Goal: Transaction & Acquisition: Purchase product/service

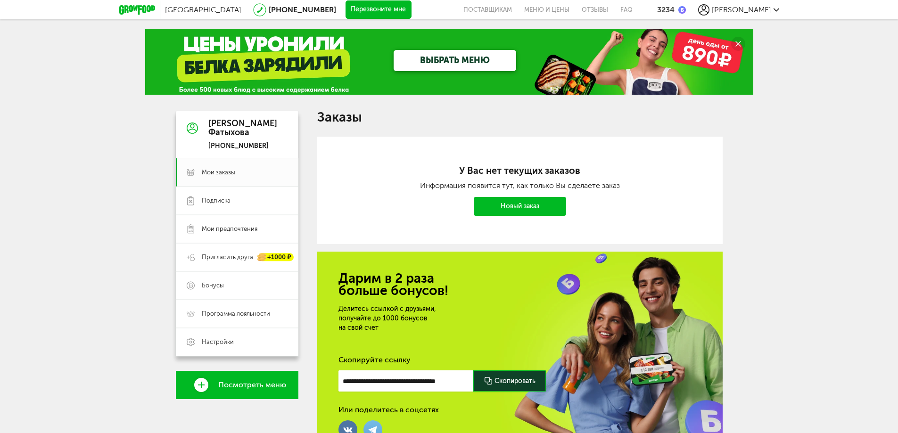
click at [456, 62] on link "ВЫБРАТЬ МЕНЮ" at bounding box center [454, 60] width 123 height 21
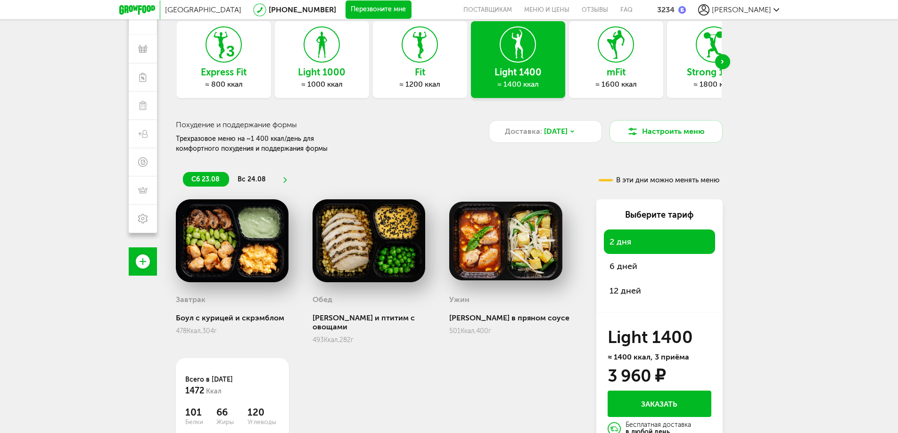
scroll to position [87, 0]
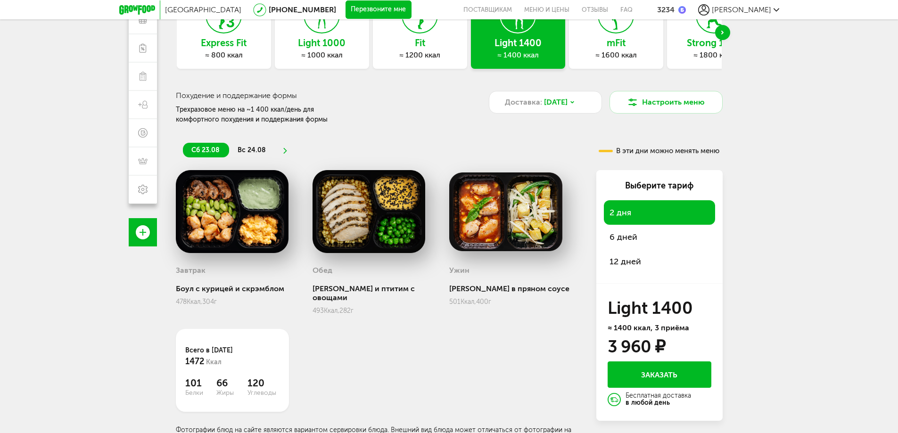
click at [621, 262] on span "12 дней" at bounding box center [625, 261] width 32 height 10
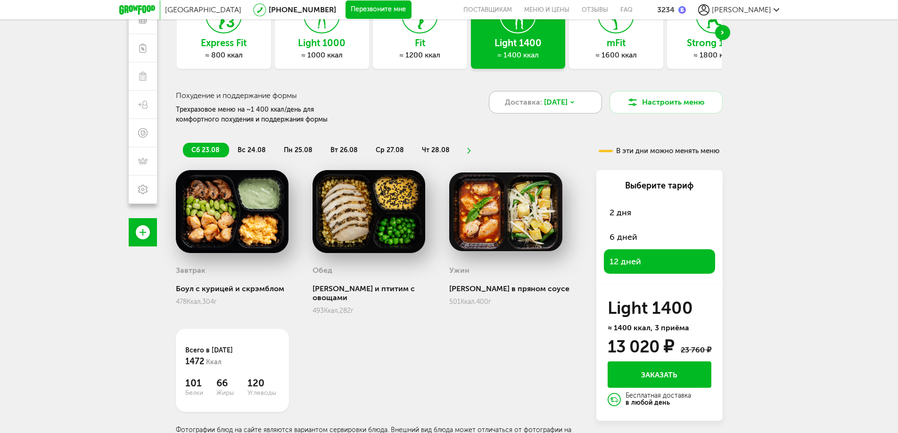
click at [575, 99] on icon at bounding box center [572, 102] width 6 height 6
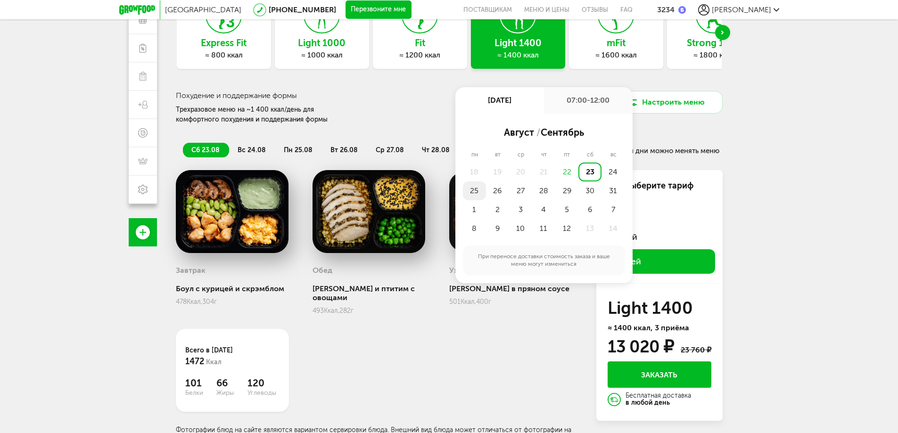
click at [471, 188] on div "25" at bounding box center [474, 190] width 23 height 19
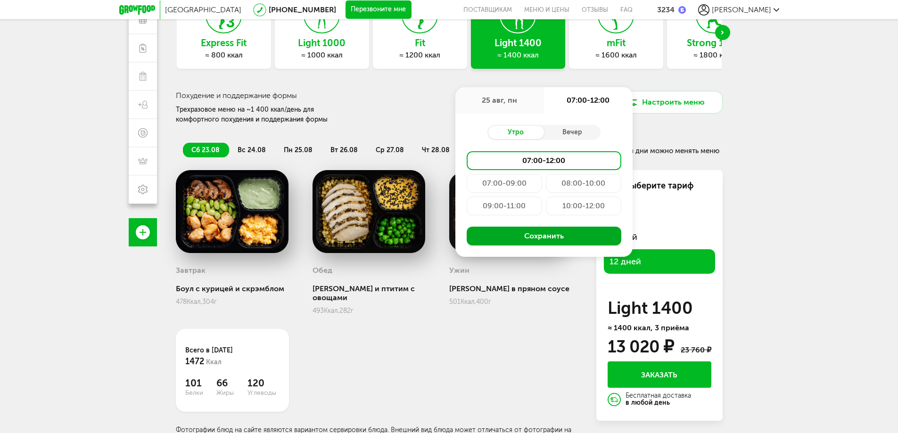
click at [541, 235] on button "Сохранить" at bounding box center [544, 236] width 155 height 19
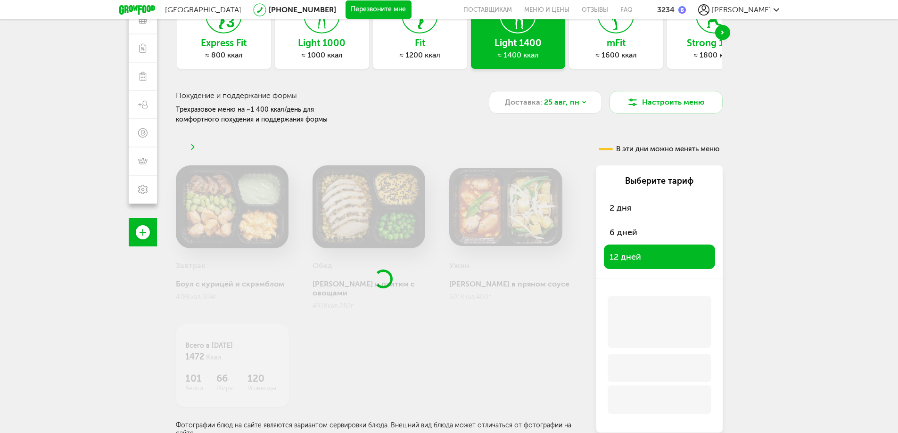
scroll to position [86, 0]
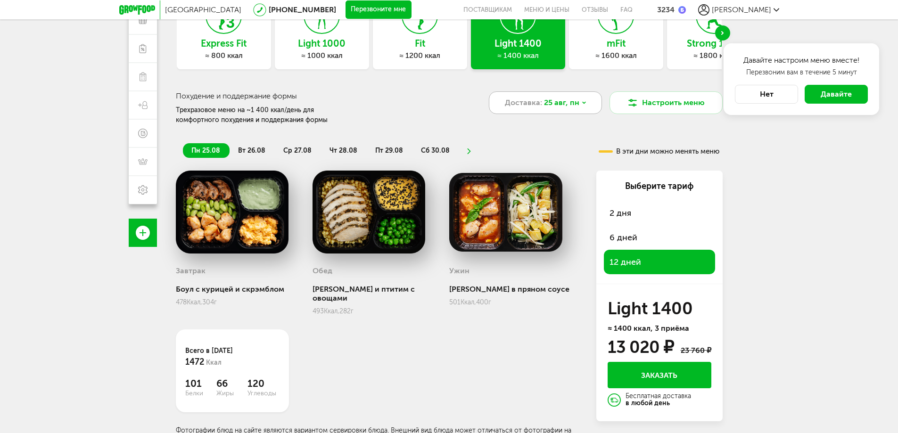
click at [571, 103] on span "25 авг, пн" at bounding box center [561, 102] width 35 height 11
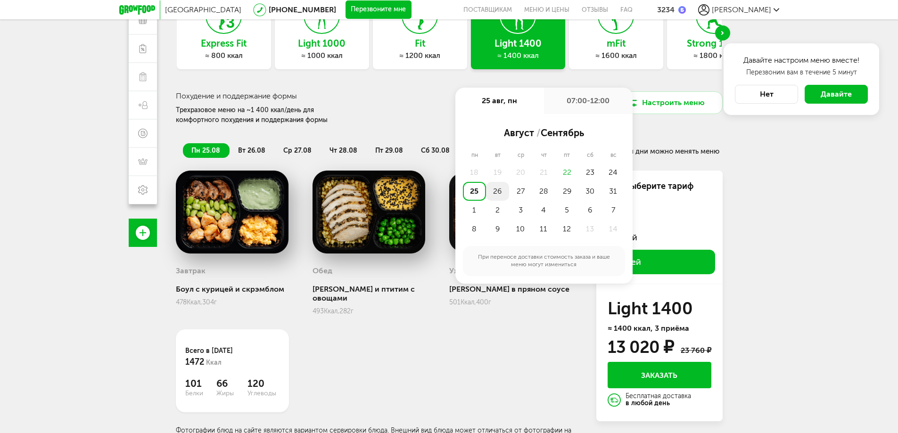
click at [501, 192] on div "26" at bounding box center [497, 191] width 23 height 19
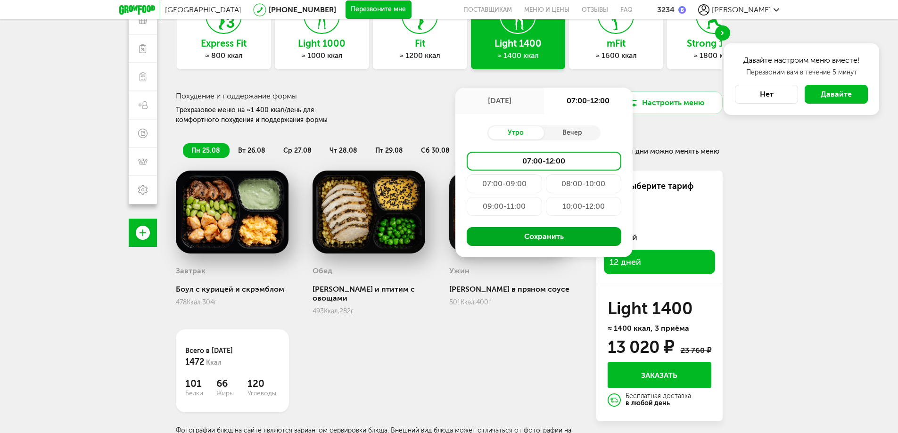
click at [555, 239] on button "Сохранить" at bounding box center [544, 236] width 155 height 19
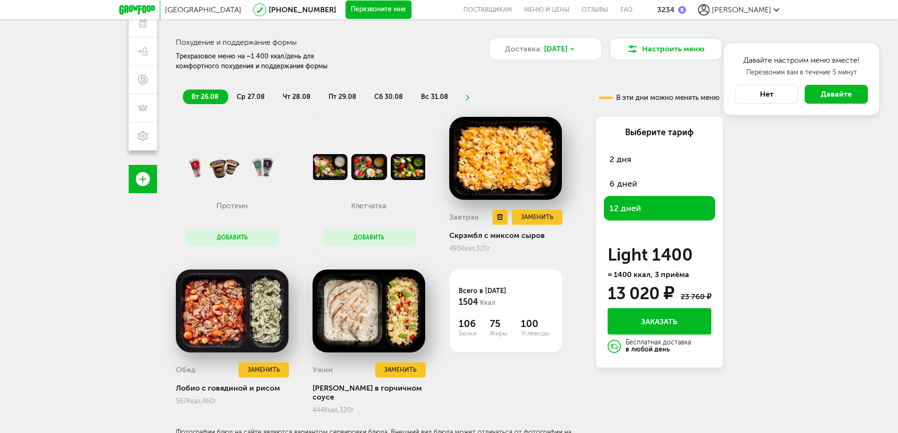
scroll to position [142, 0]
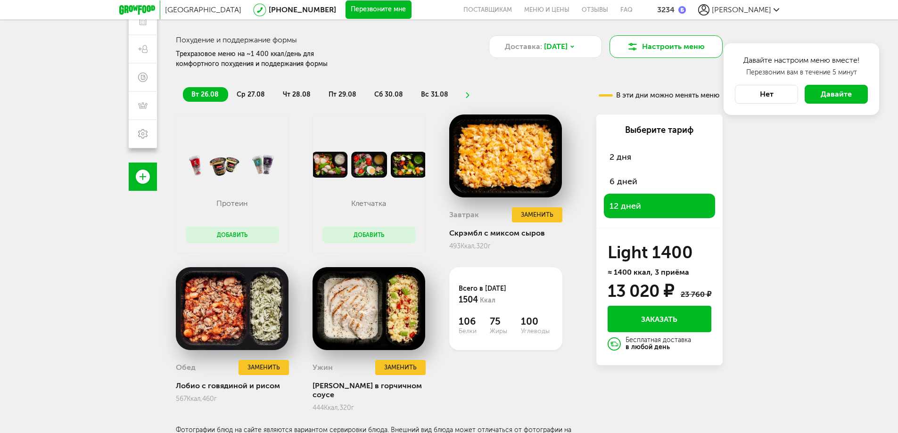
click at [634, 48] on circle at bounding box center [634, 49] width 2 height 2
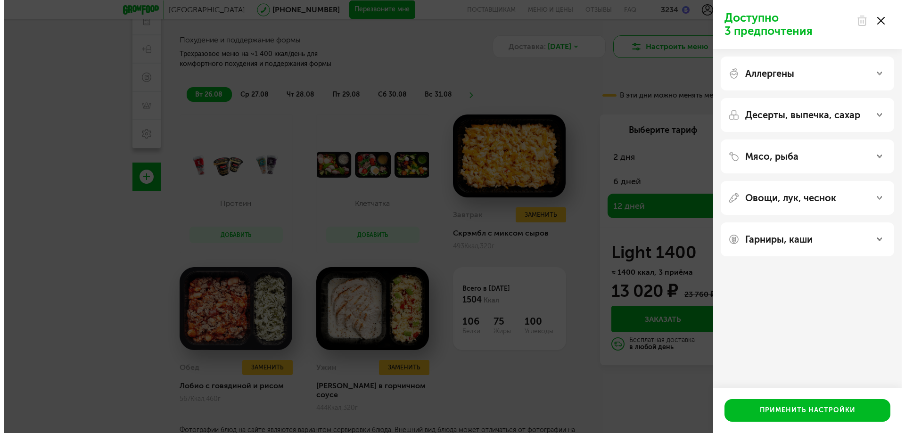
scroll to position [83, 0]
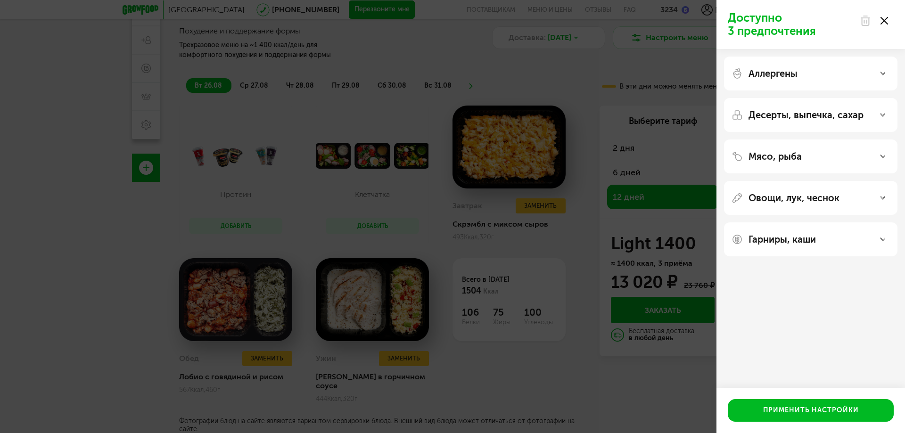
click at [889, 74] on div "Аллергены" at bounding box center [810, 73] width 158 height 11
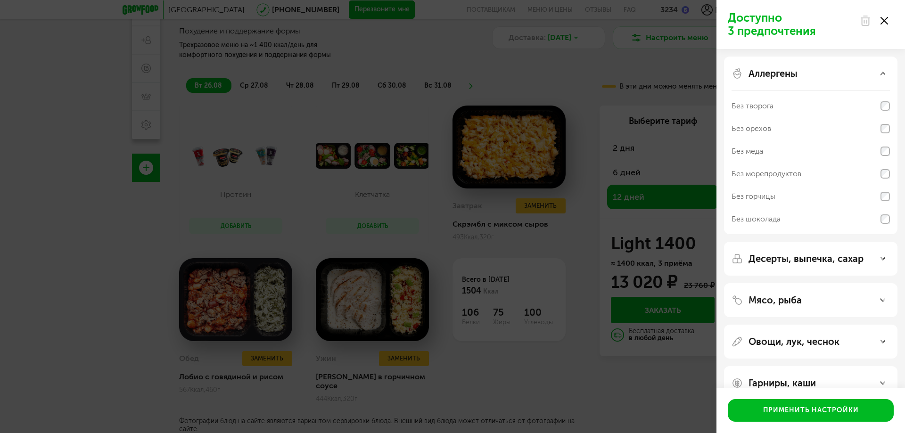
click at [889, 74] on div "Аллергены" at bounding box center [810, 73] width 158 height 11
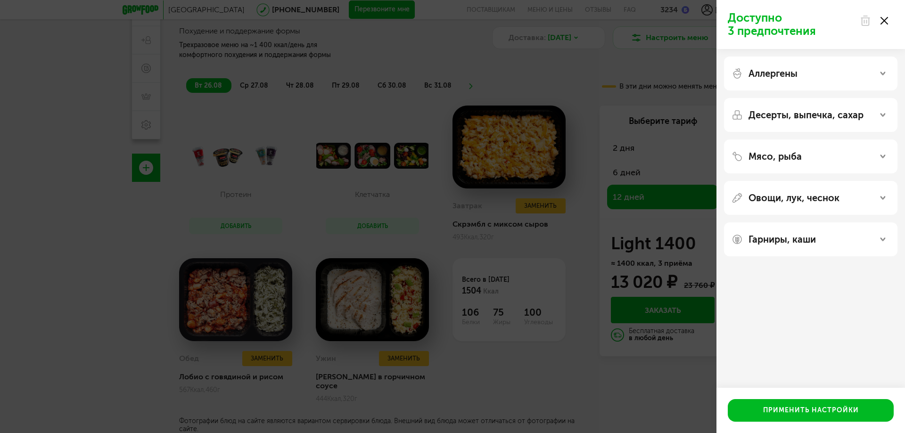
click at [885, 234] on div "Гарниры, каши" at bounding box center [810, 239] width 158 height 11
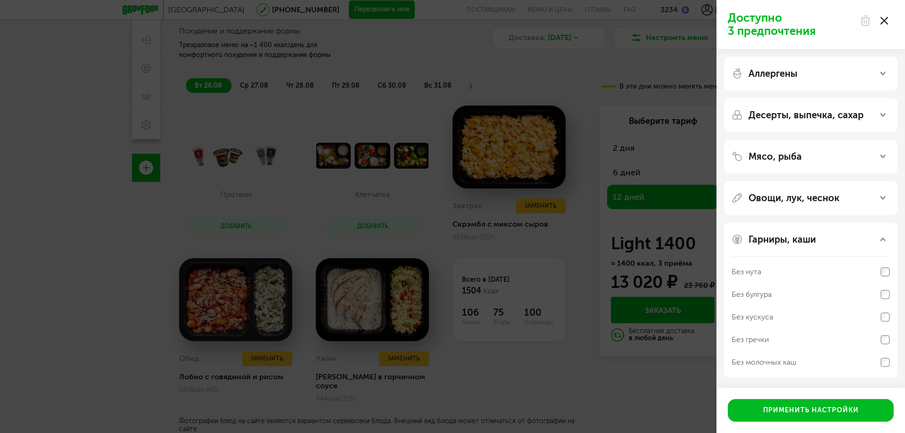
click at [883, 234] on div "Гарниры, каши" at bounding box center [810, 239] width 158 height 11
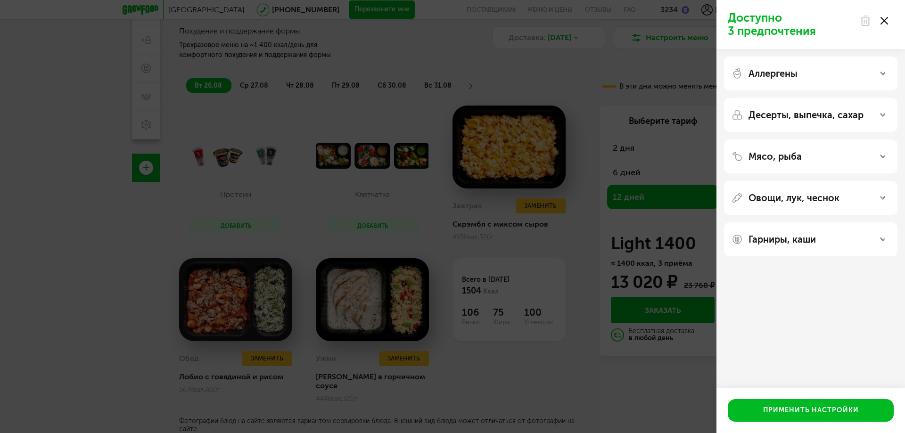
click at [884, 121] on div "Десерты, выпечка, сахар" at bounding box center [810, 115] width 173 height 34
click at [884, 118] on div "Десерты, выпечка, сахар" at bounding box center [810, 114] width 158 height 11
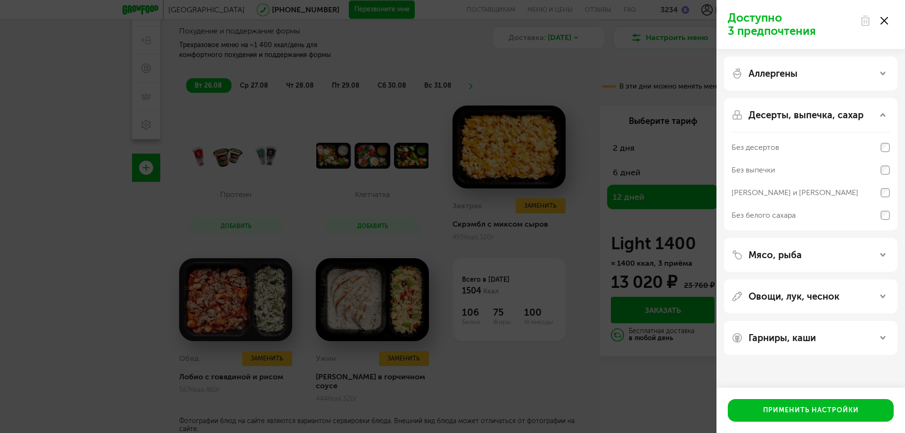
click at [884, 118] on div "Десерты, выпечка, сахар" at bounding box center [810, 114] width 158 height 11
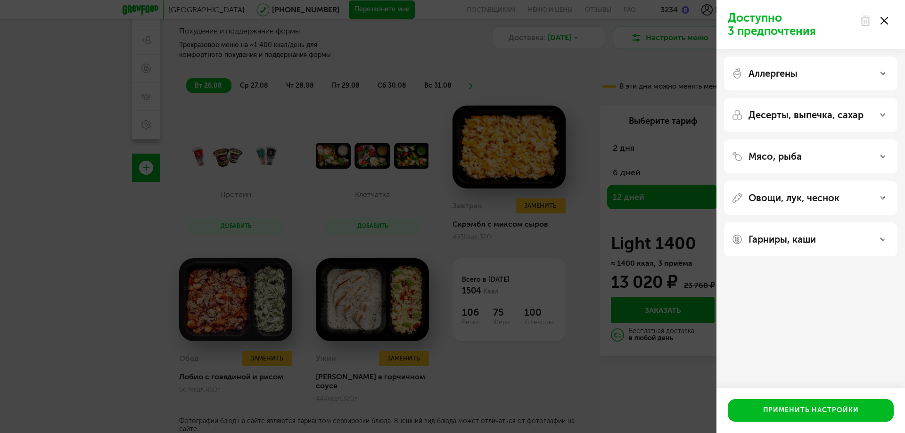
click at [881, 158] on icon at bounding box center [882, 156] width 5 height 5
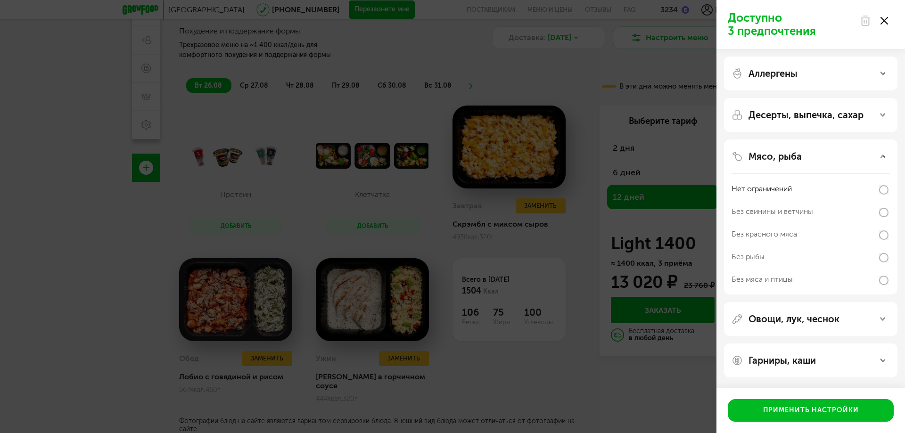
click at [881, 158] on use at bounding box center [882, 156] width 5 height 3
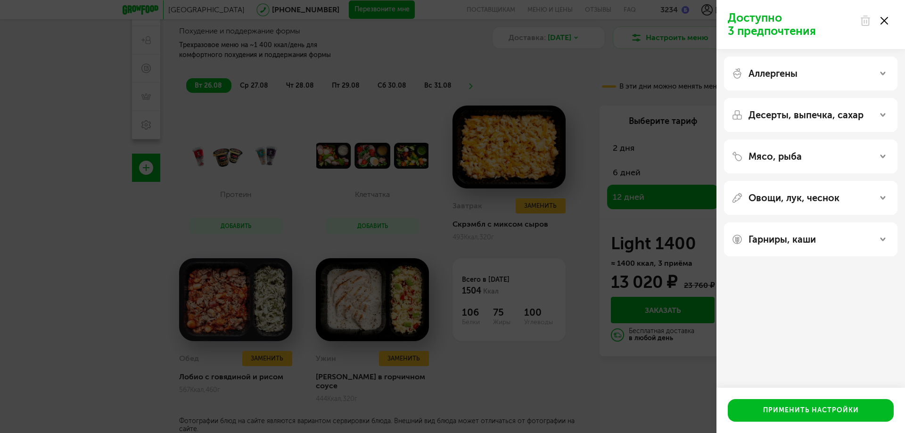
click at [883, 200] on icon at bounding box center [882, 198] width 5 height 5
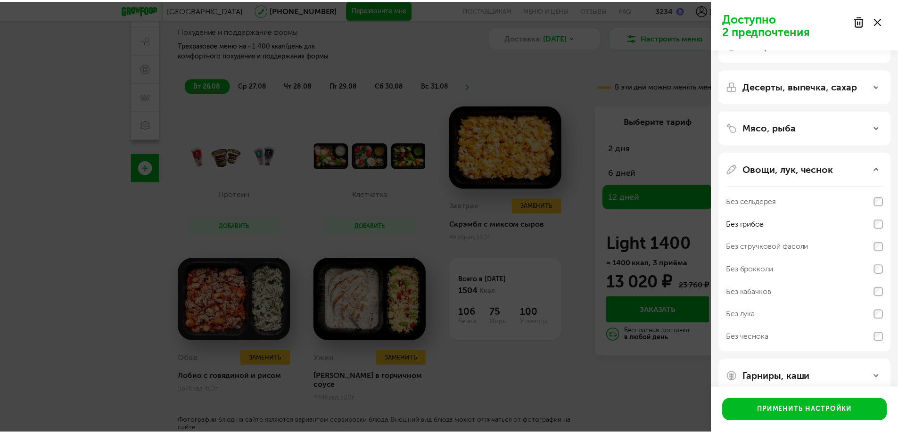
scroll to position [44, 0]
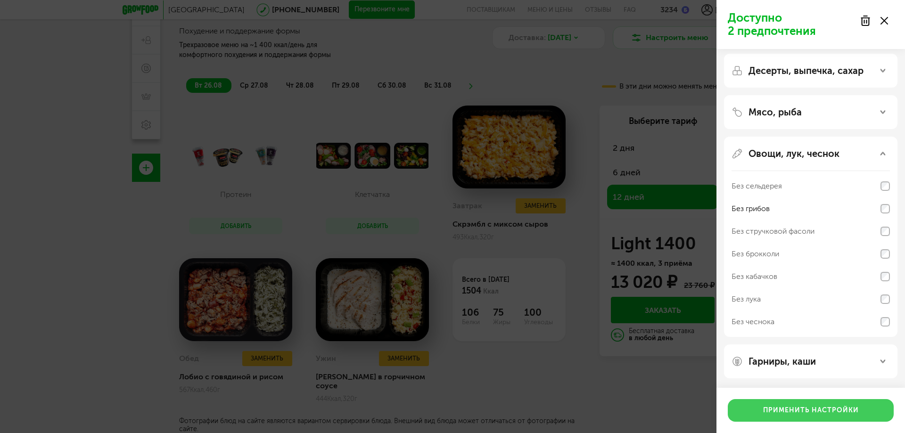
click at [788, 409] on button "Применить настройки" at bounding box center [811, 410] width 166 height 23
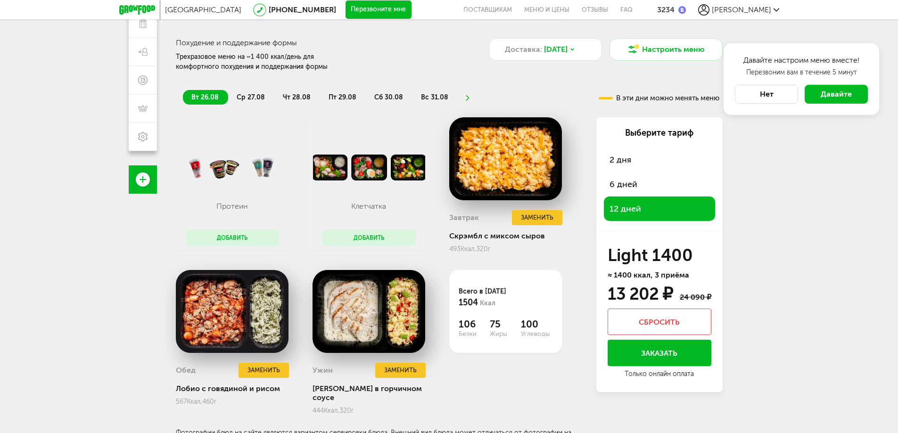
scroll to position [142, 0]
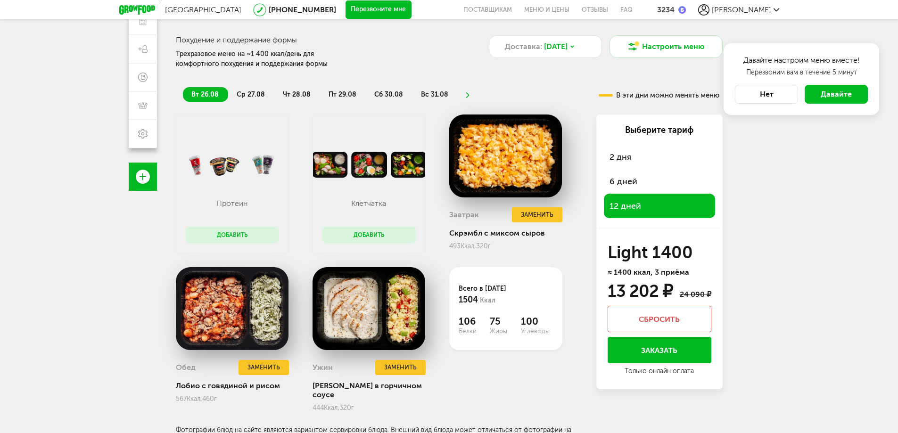
click at [250, 96] on span "ср 27.08" at bounding box center [251, 94] width 28 height 8
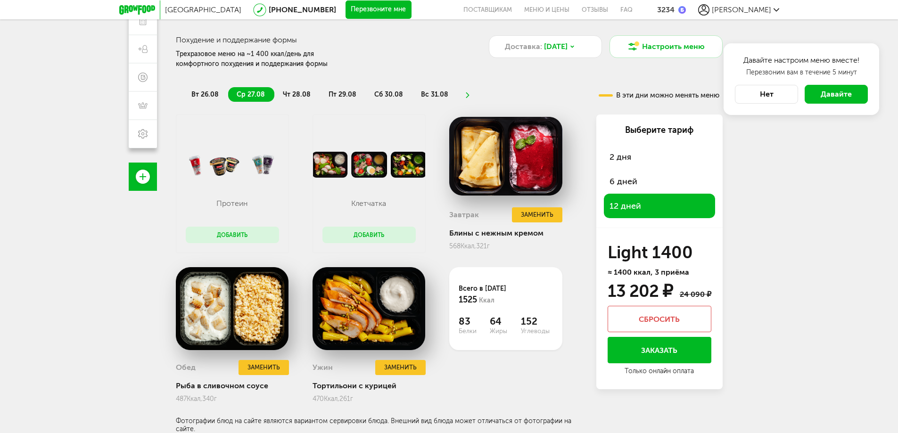
click at [304, 95] on span "чт 28.08" at bounding box center [297, 94] width 28 height 8
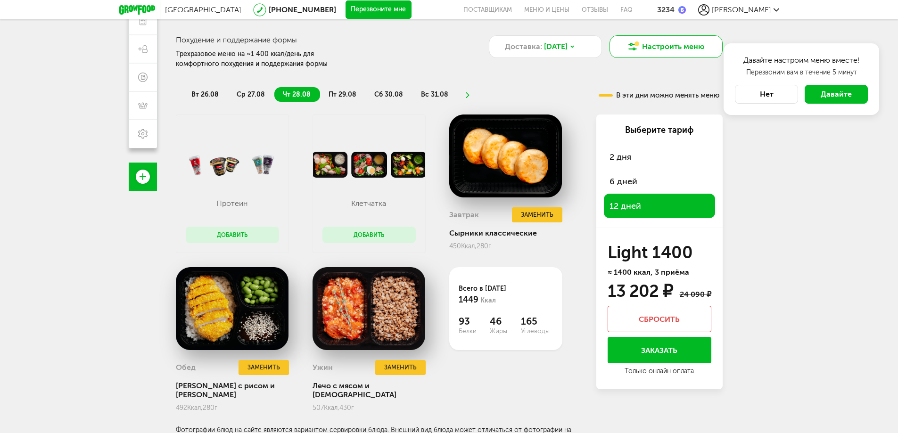
click at [631, 47] on icon at bounding box center [632, 46] width 11 height 11
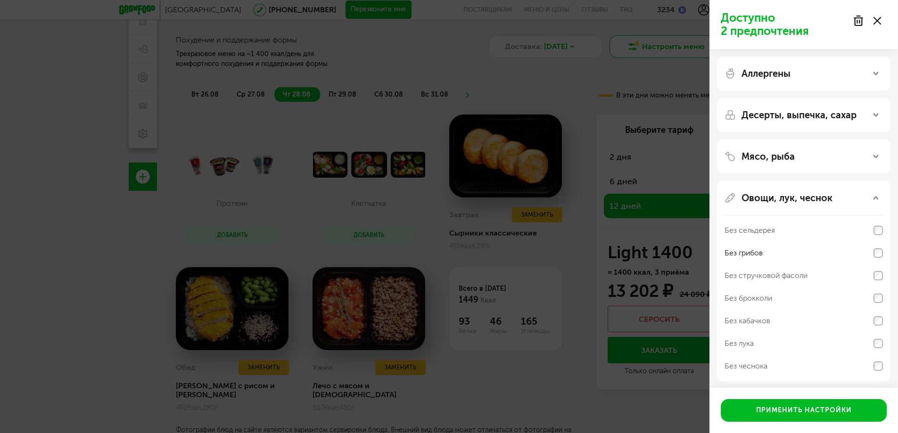
scroll to position [83, 0]
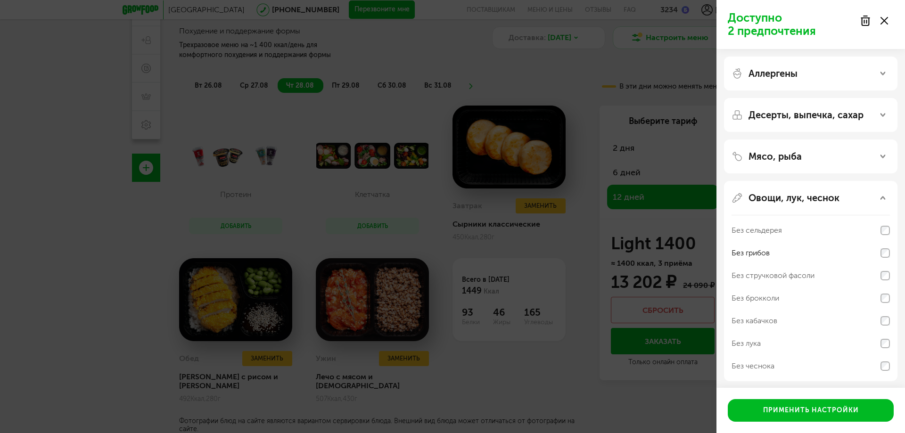
click at [885, 198] on div "Овощи, лук, чеснок" at bounding box center [810, 197] width 158 height 11
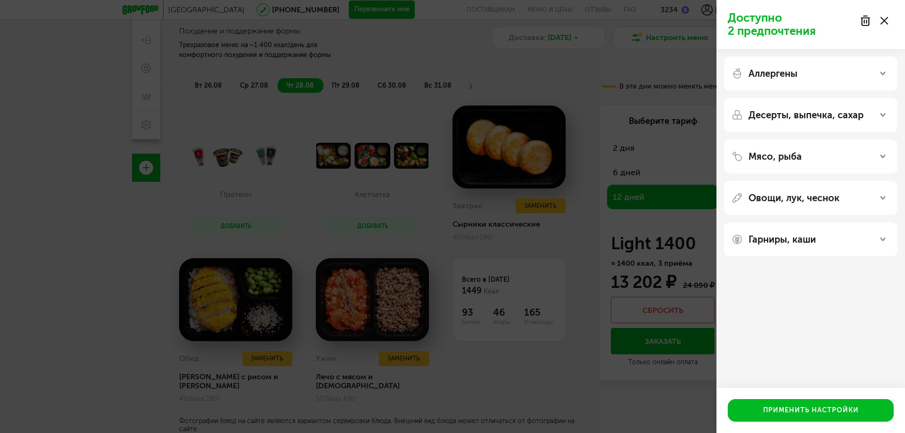
click at [843, 236] on div "Гарниры, каши" at bounding box center [810, 239] width 158 height 11
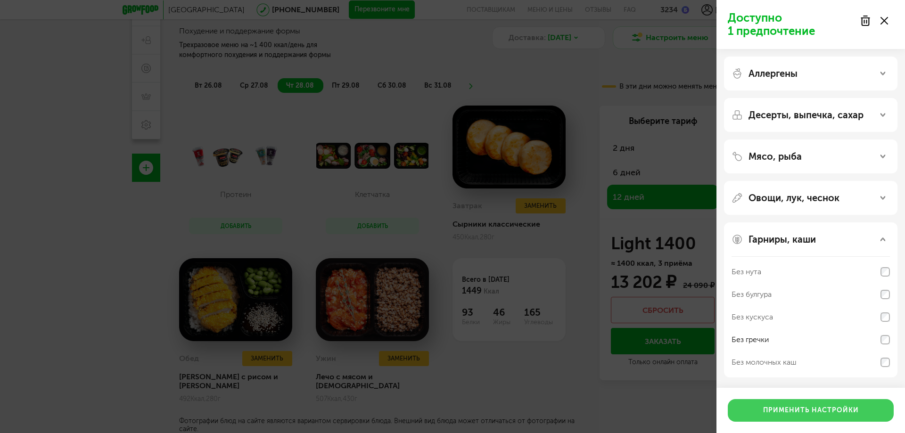
click at [803, 409] on button "Применить настройки" at bounding box center [811, 410] width 166 height 23
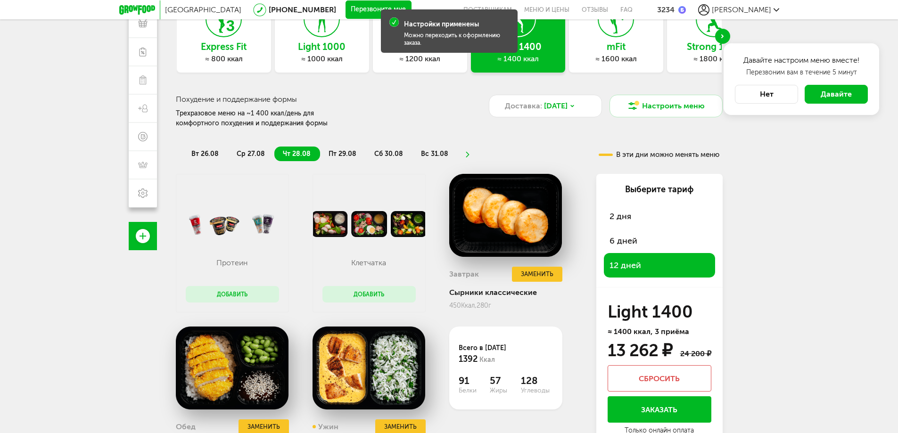
click at [338, 156] on span "пт 29.08" at bounding box center [342, 154] width 28 height 8
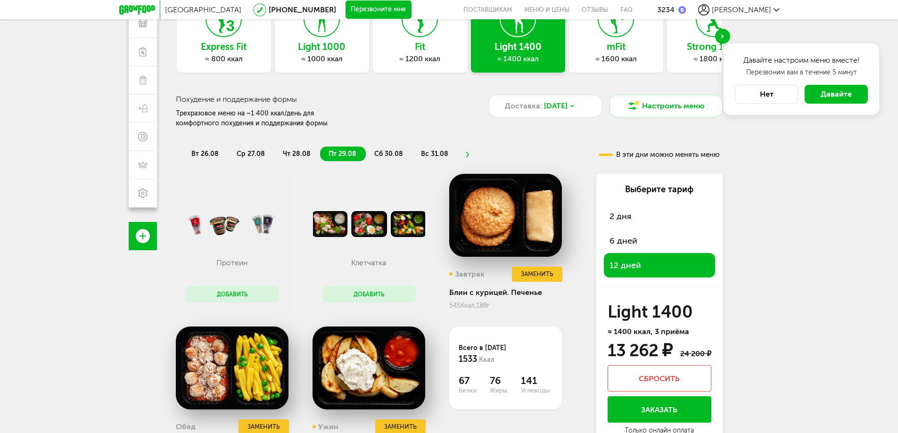
click at [389, 154] on span "сб 30.08" at bounding box center [388, 154] width 29 height 8
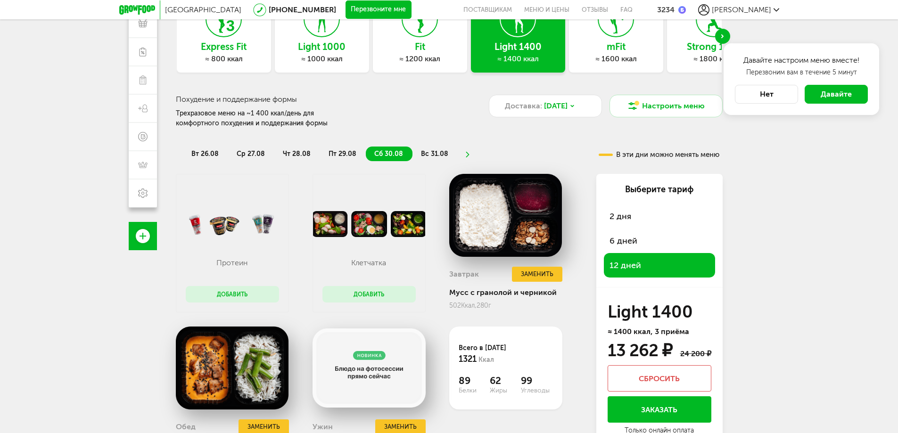
click at [434, 150] on span "вс 31.08" at bounding box center [434, 154] width 27 height 8
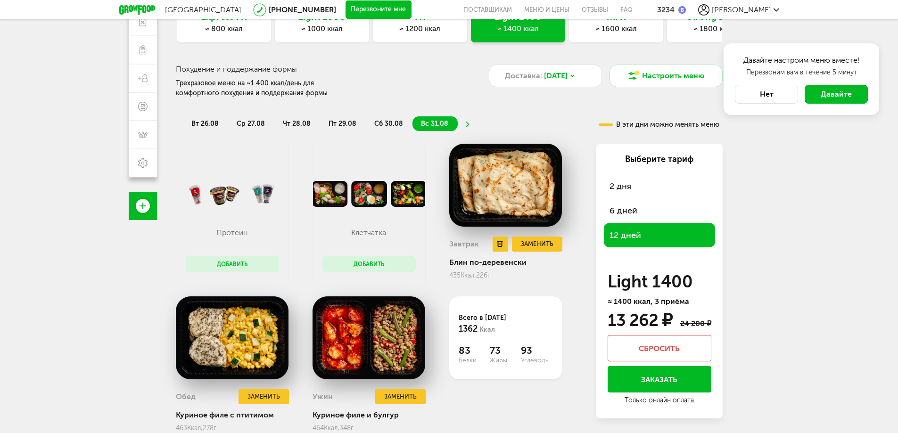
scroll to position [130, 0]
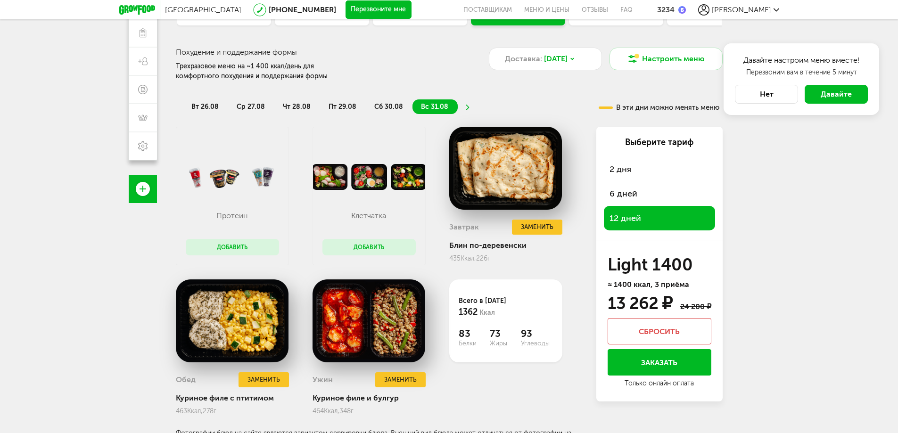
click at [464, 108] on icon at bounding box center [467, 108] width 7 height 6
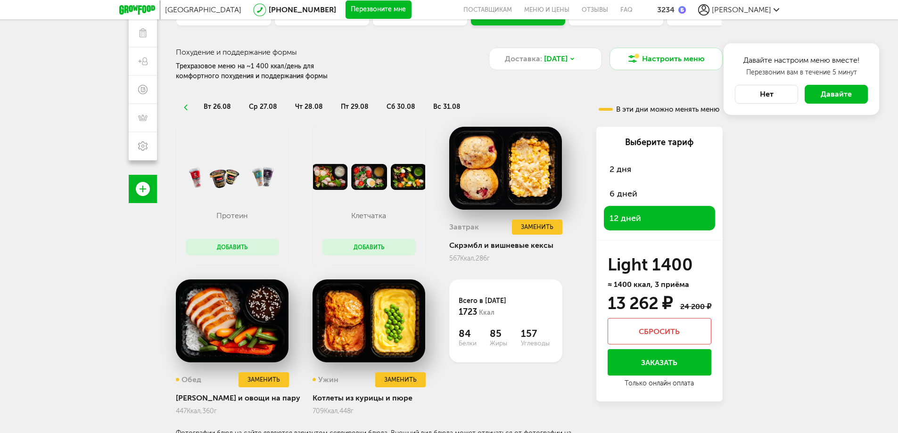
click at [182, 105] on icon at bounding box center [185, 108] width 7 height 6
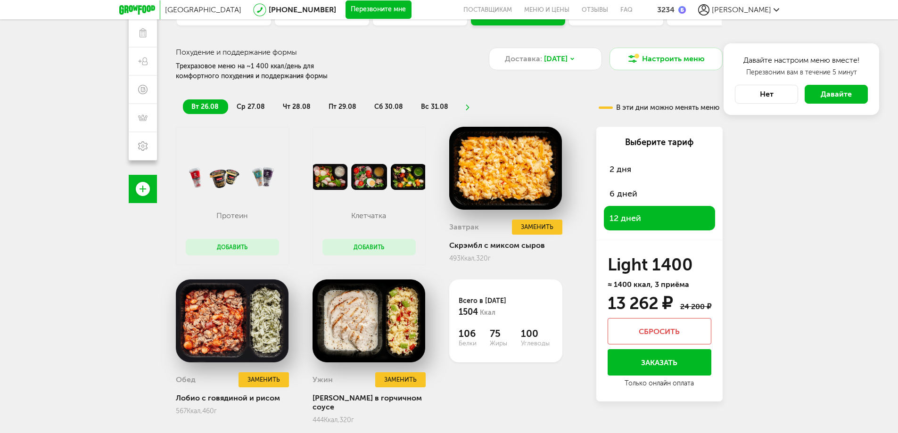
click at [459, 107] on ul "вт 26.08 ср 27.08 чт 28.08 пт 29.08 сб 30.08 вс 31.08" at bounding box center [371, 106] width 377 height 15
click at [435, 107] on span "вс 31.08" at bounding box center [434, 107] width 27 height 8
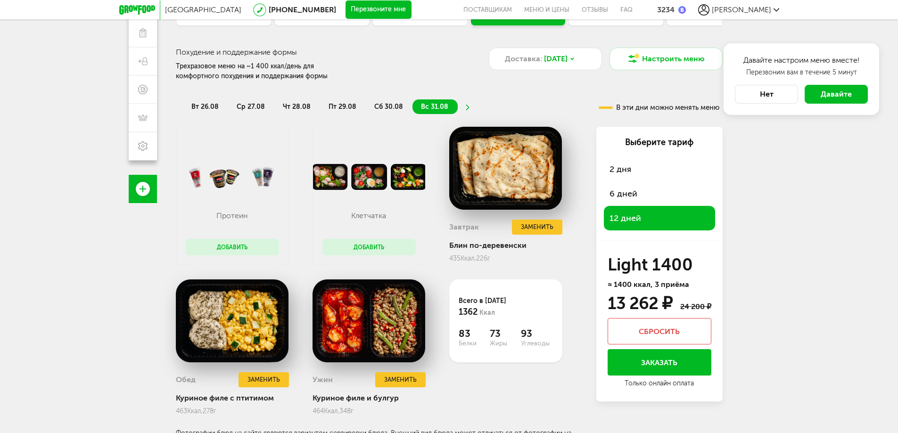
click at [208, 107] on span "вт 26.08" at bounding box center [204, 107] width 27 height 8
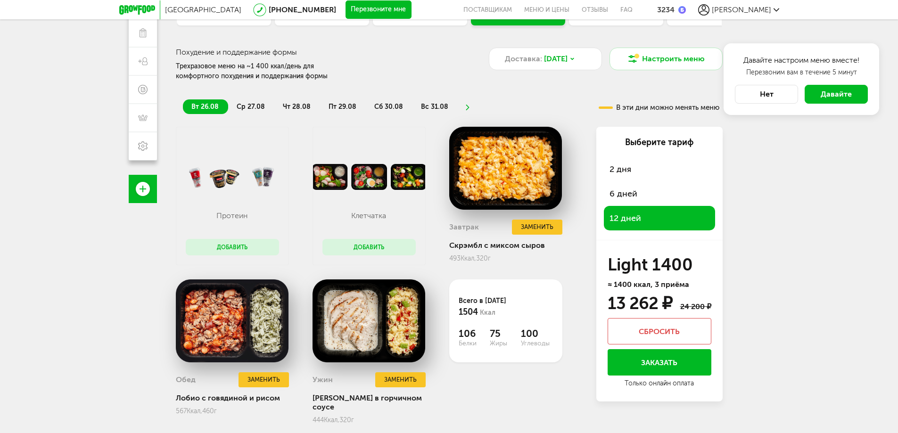
click at [691, 363] on button "Заказать" at bounding box center [659, 362] width 104 height 26
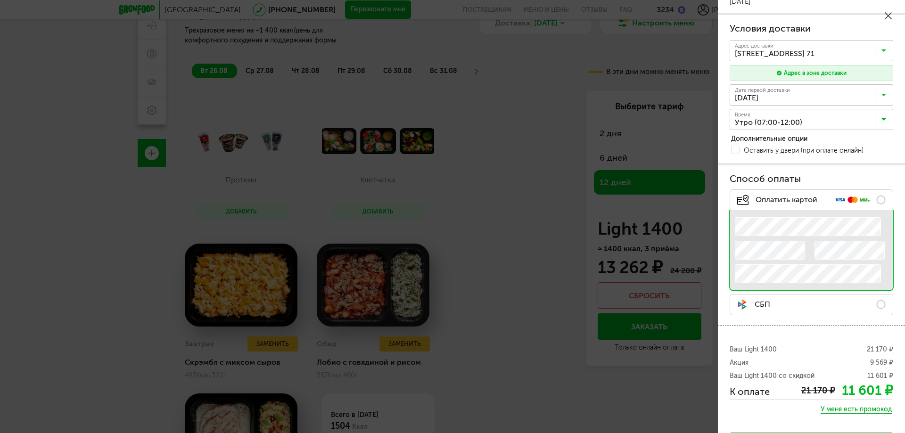
scroll to position [179, 0]
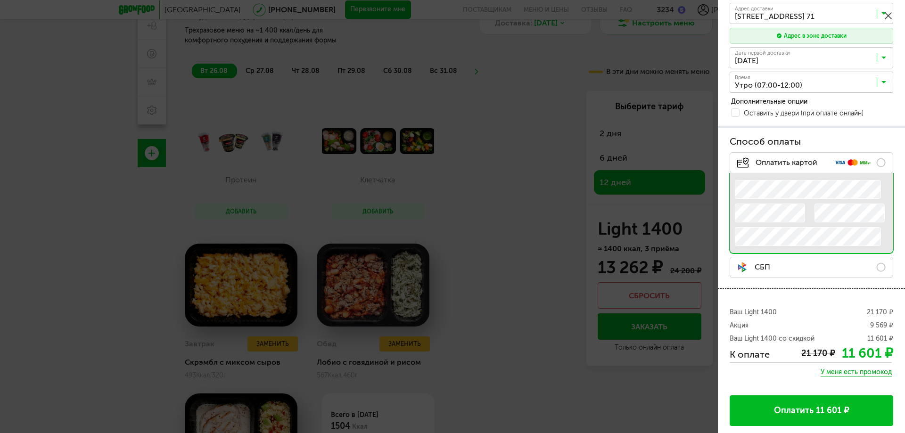
click at [875, 268] on label "СБП" at bounding box center [811, 267] width 164 height 21
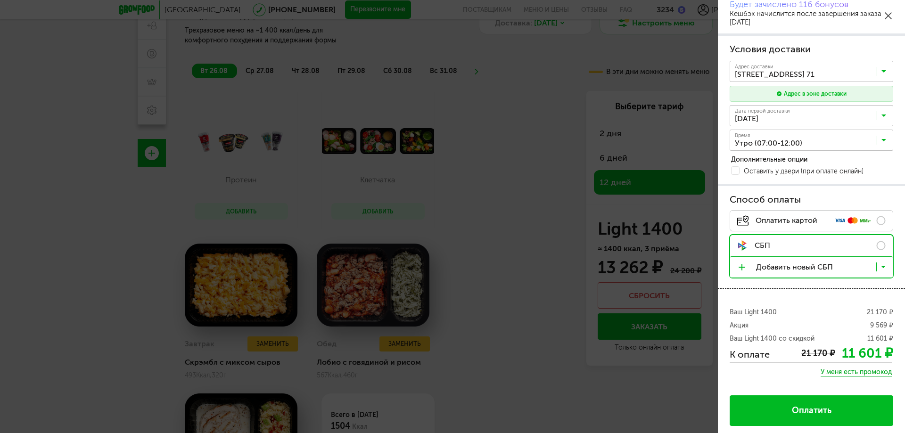
scroll to position [121, 0]
click at [826, 372] on span "У меня есть промокод" at bounding box center [855, 372] width 71 height 8
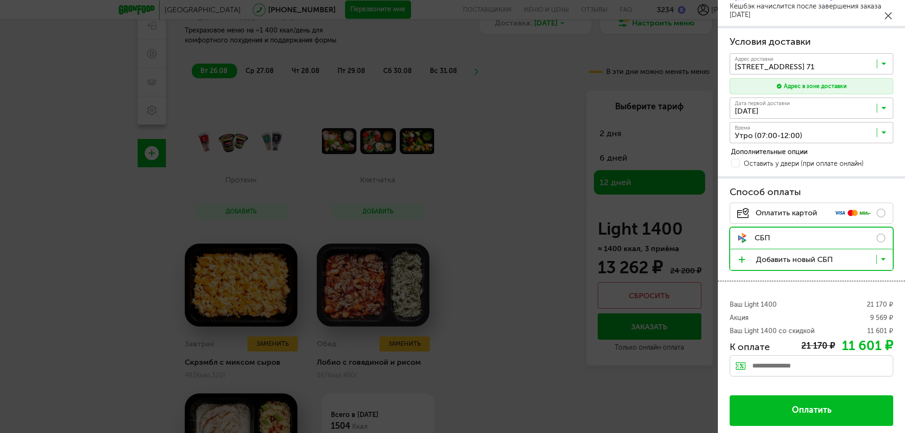
click at [819, 367] on input "text" at bounding box center [811, 365] width 164 height 21
type input "**********"
click at [858, 365] on div "Применить" at bounding box center [868, 364] width 49 height 19
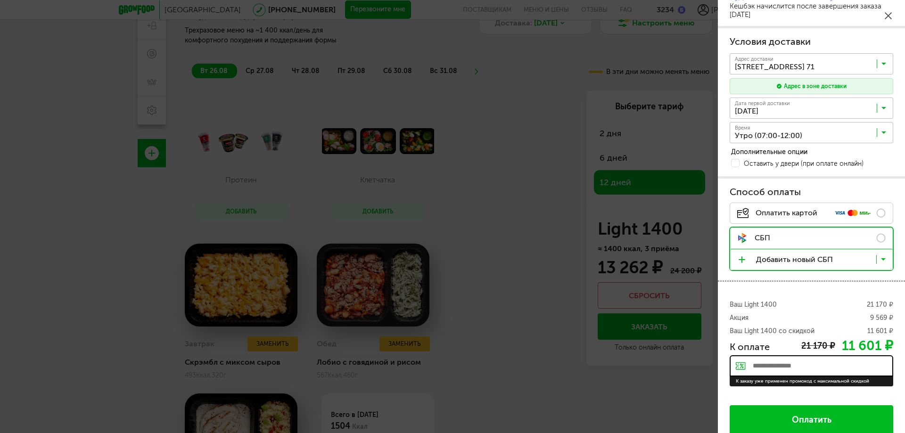
click at [820, 422] on span "Оплатить" at bounding box center [812, 420] width 40 height 9
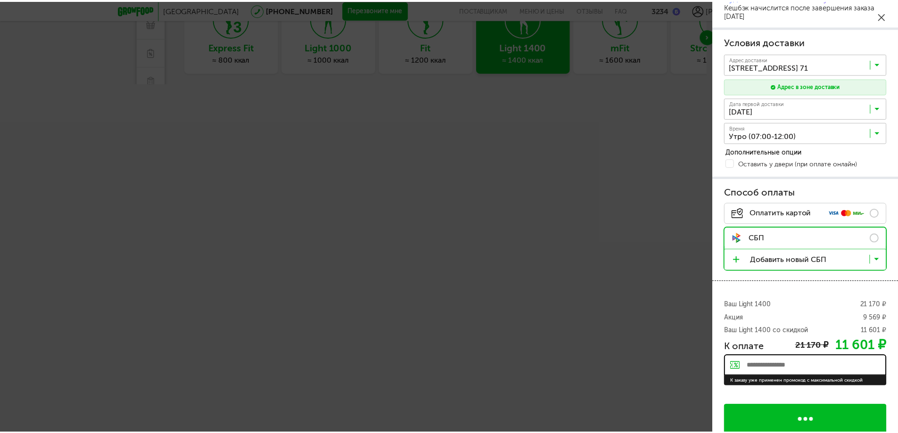
scroll to position [0, 0]
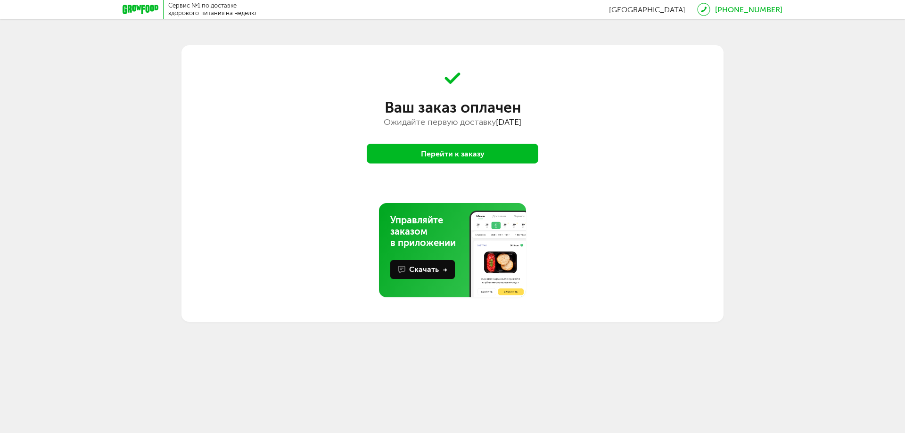
click at [773, 132] on div "Сервис №1 по доставке здорового питания на неделю Санкт-Петербург 8 (800) 555-2…" at bounding box center [452, 161] width 905 height 322
click at [444, 160] on button "Перейти к заказу" at bounding box center [453, 154] width 172 height 20
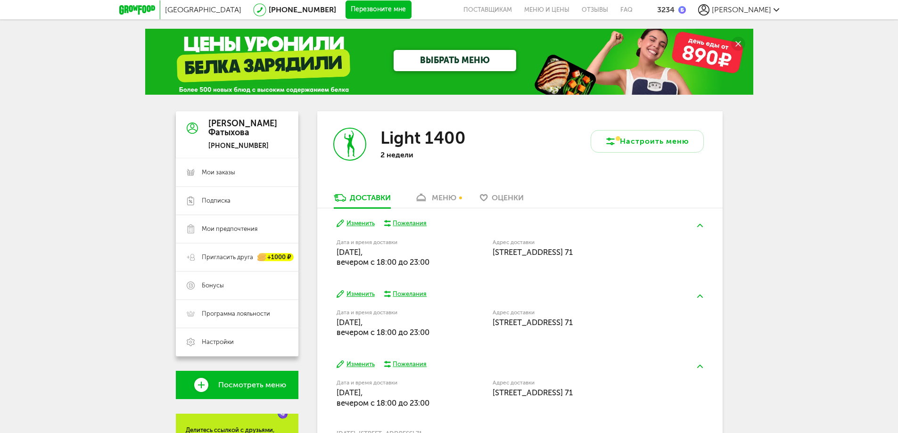
click at [446, 201] on div "меню" at bounding box center [444, 197] width 25 height 9
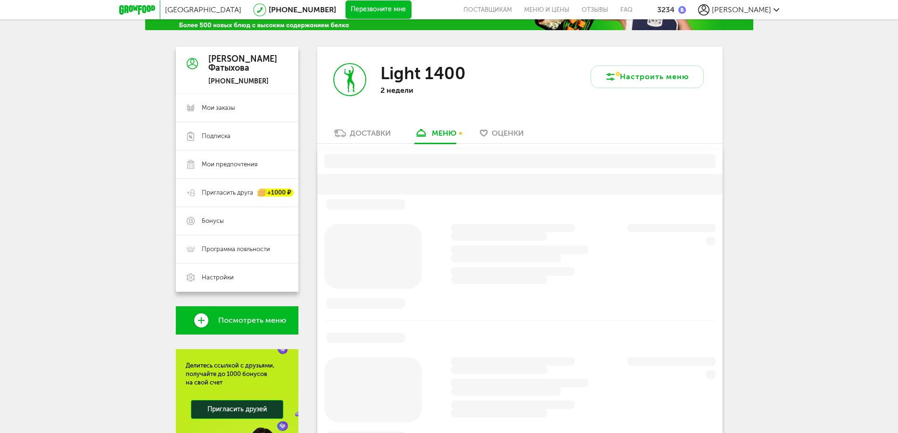
scroll to position [88, 0]
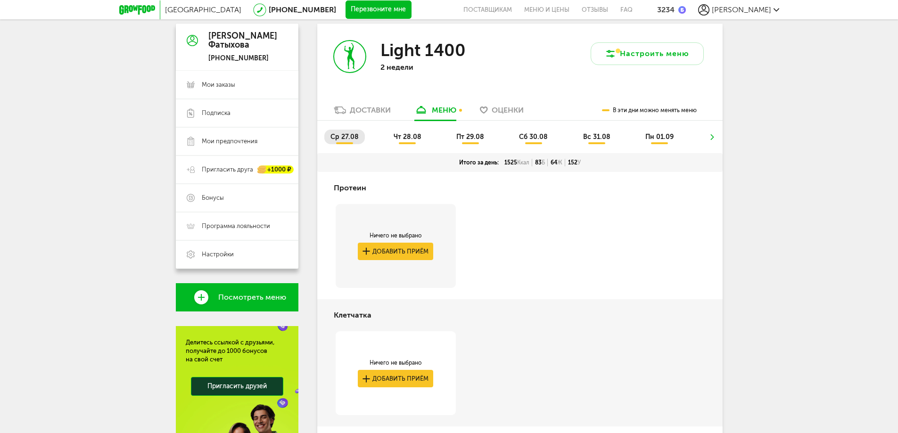
click at [366, 108] on div "Доставки" at bounding box center [370, 110] width 41 height 9
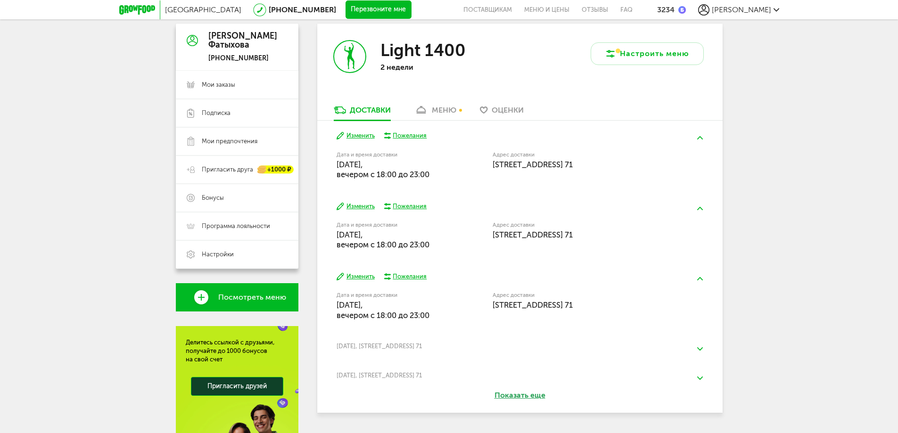
click at [362, 134] on button "Изменить" at bounding box center [355, 135] width 38 height 9
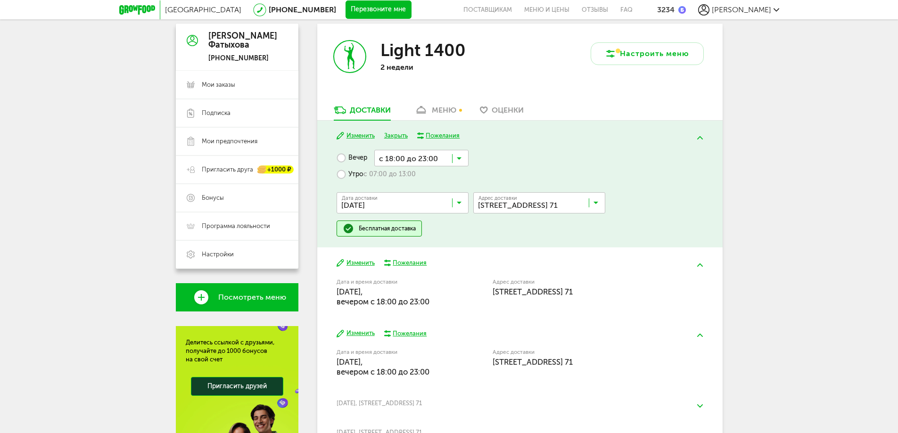
click at [342, 173] on label "Утро с 07:00 до 13:00" at bounding box center [375, 174] width 79 height 16
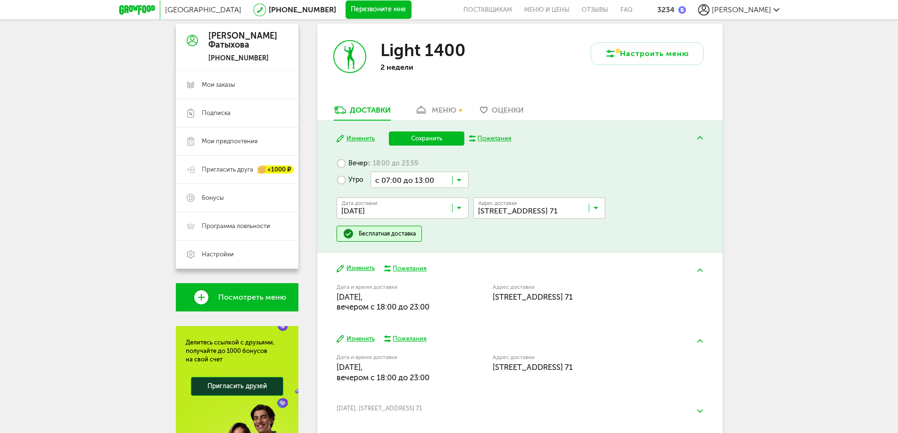
click at [428, 137] on button "Сохранить" at bounding box center [426, 138] width 75 height 14
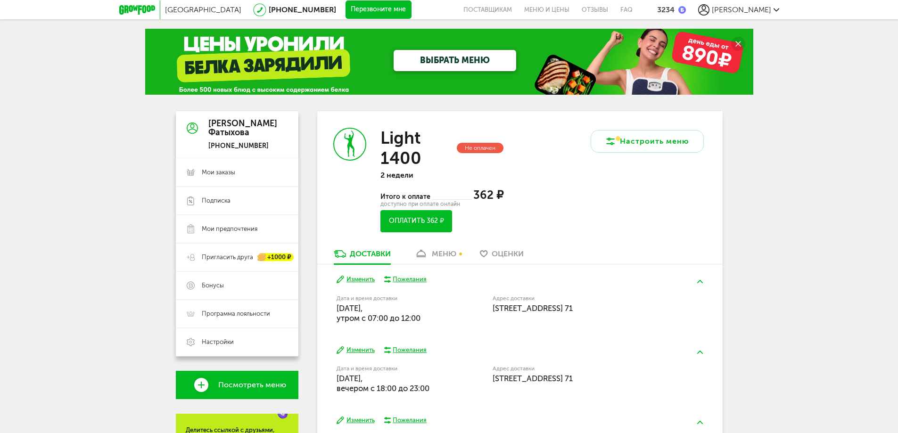
click at [447, 249] on link "меню" at bounding box center [435, 256] width 51 height 15
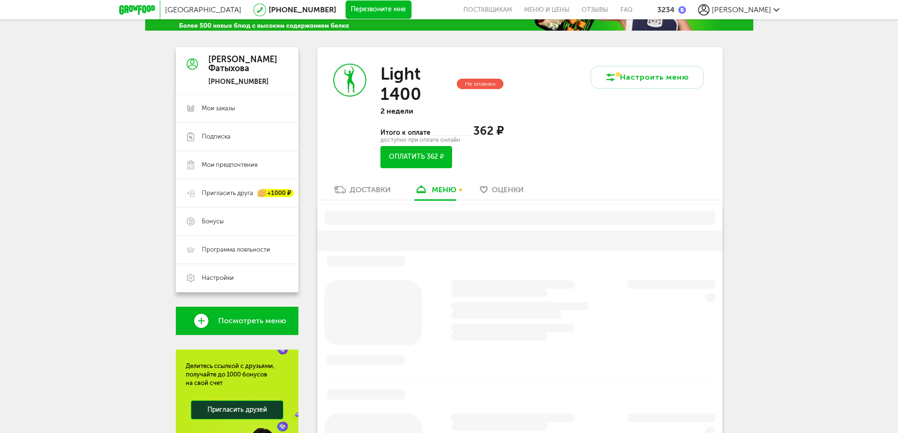
scroll to position [88, 0]
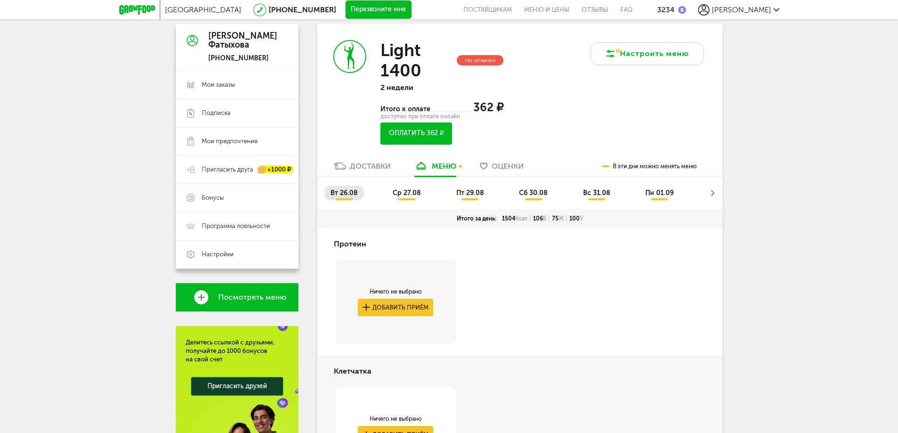
click at [434, 129] on button "Оплатить 362 ₽" at bounding box center [415, 134] width 71 height 22
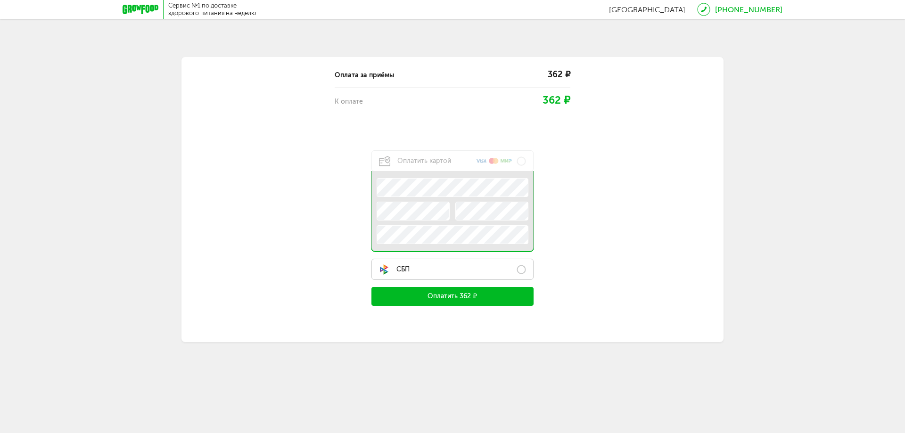
click at [521, 271] on label "СБП" at bounding box center [452, 269] width 162 height 21
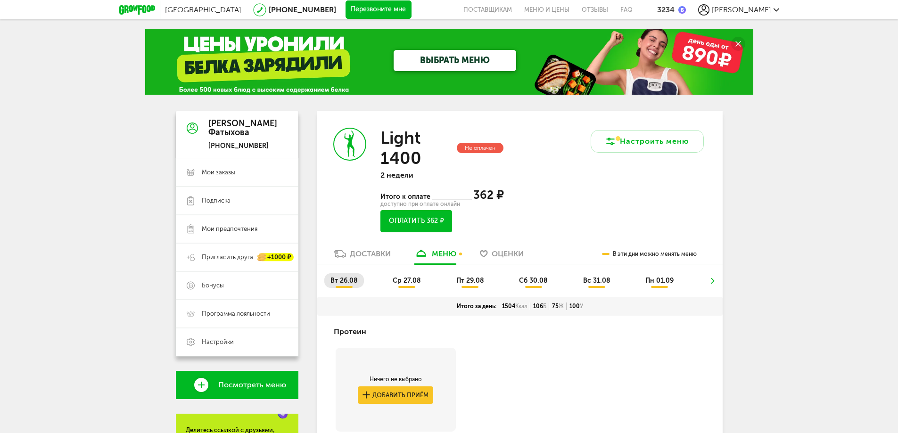
click at [433, 215] on button "Оплатить 362 ₽" at bounding box center [415, 221] width 71 height 22
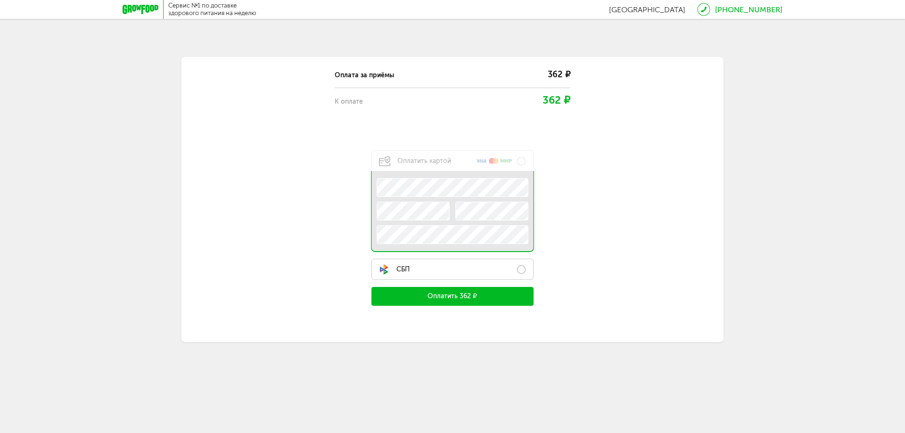
click at [518, 270] on label "СБП" at bounding box center [452, 269] width 162 height 21
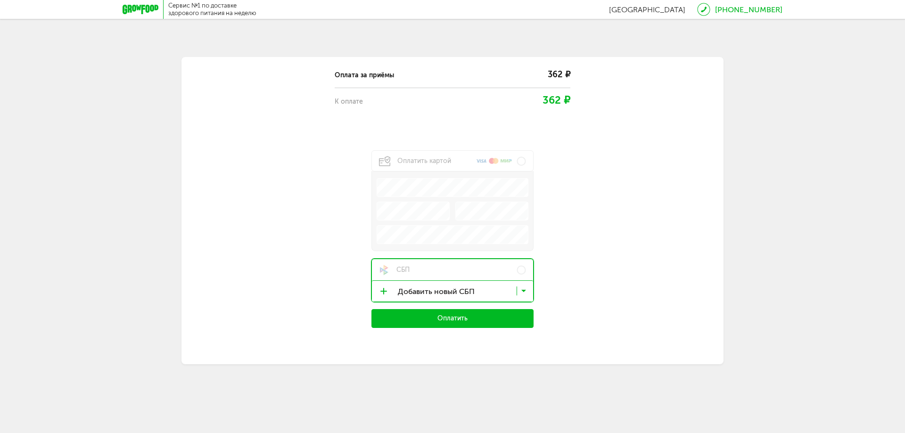
click at [470, 319] on button "Оплатить" at bounding box center [452, 318] width 162 height 19
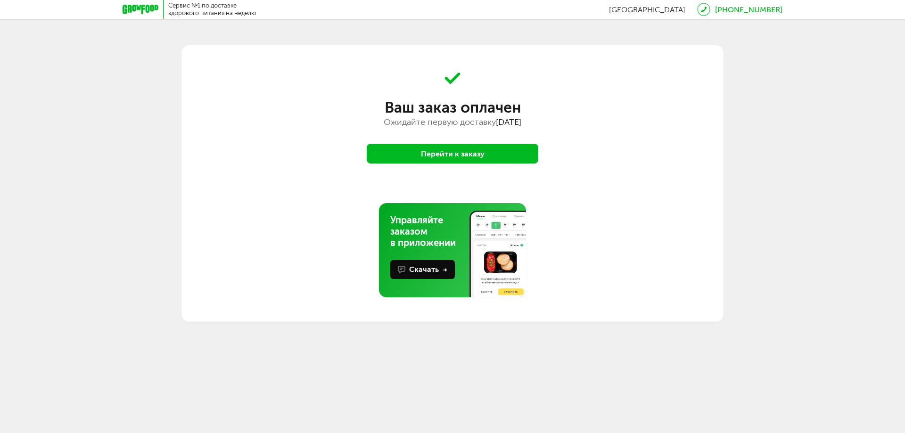
click at [140, 11] on icon at bounding box center [141, 9] width 36 height 9
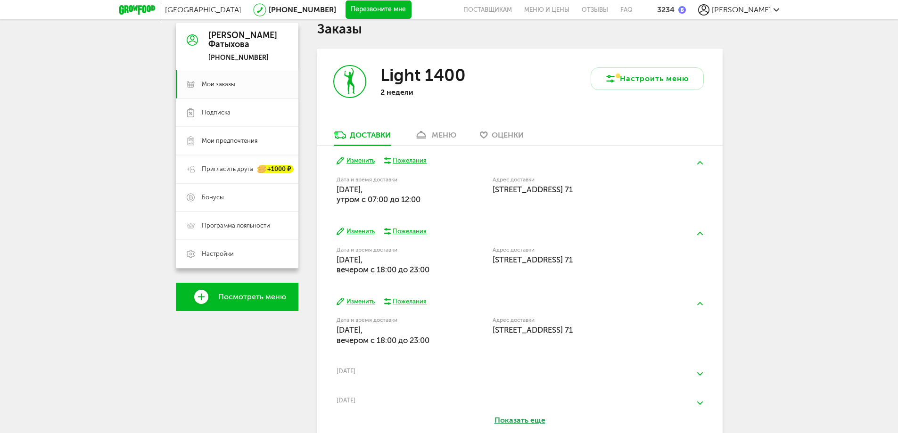
scroll to position [141, 0]
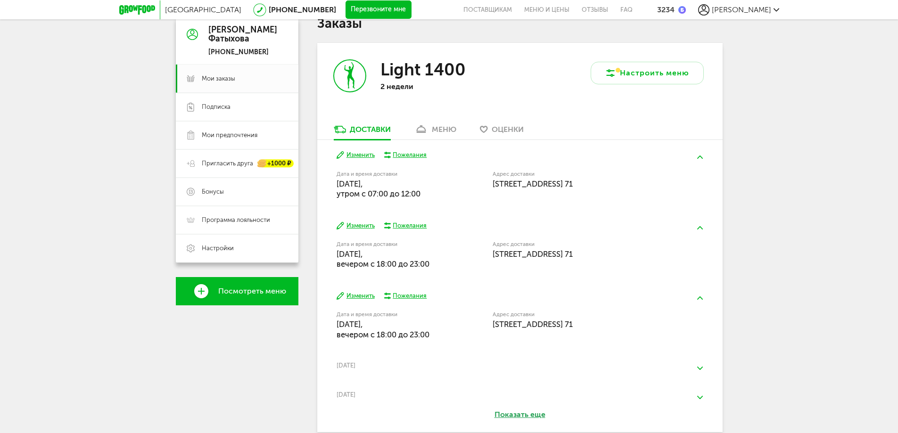
click at [437, 130] on div "меню" at bounding box center [444, 129] width 25 height 9
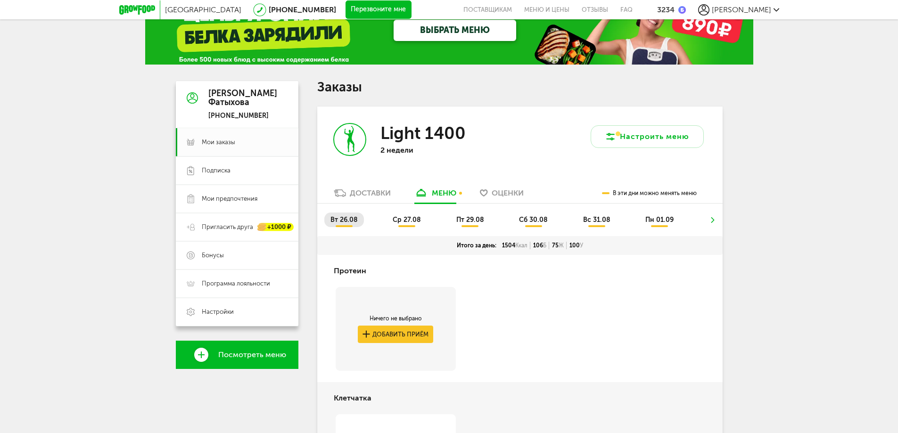
scroll to position [47, 0]
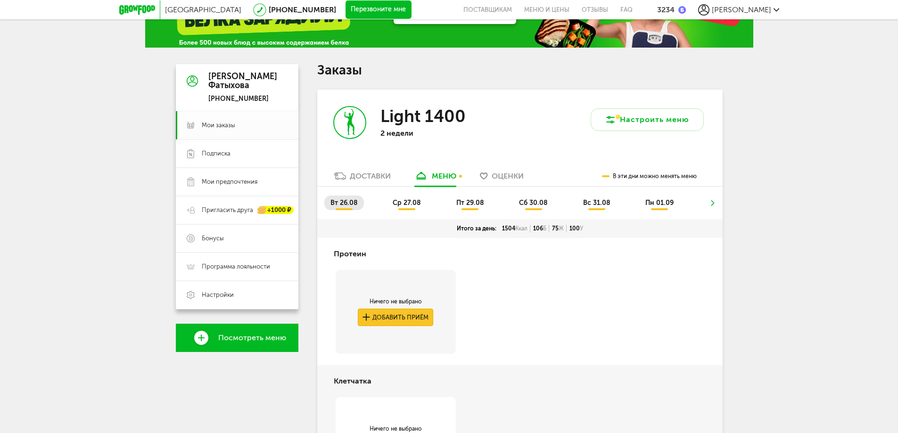
click at [374, 317] on button "Добавить приём" at bounding box center [395, 317] width 75 height 17
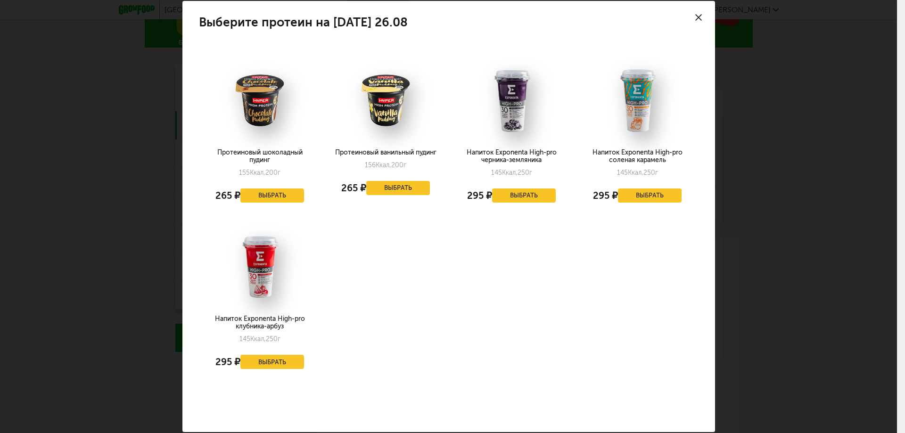
click at [684, 18] on div at bounding box center [698, 17] width 33 height 33
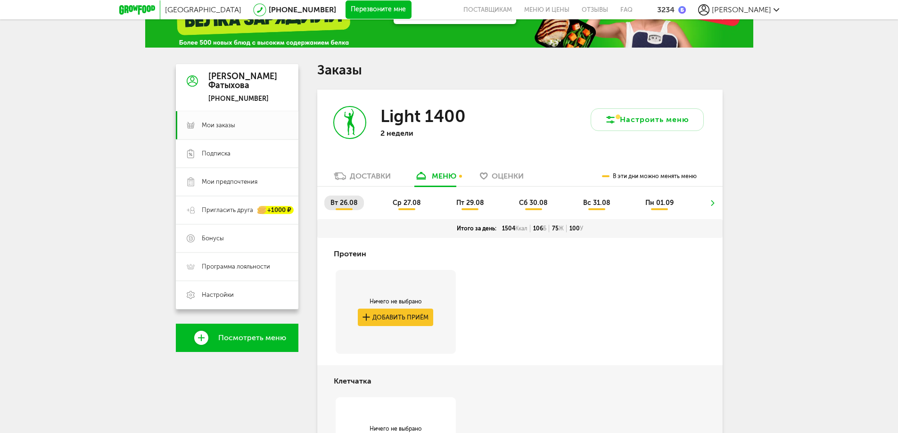
click at [674, 7] on div "3234" at bounding box center [665, 9] width 17 height 9
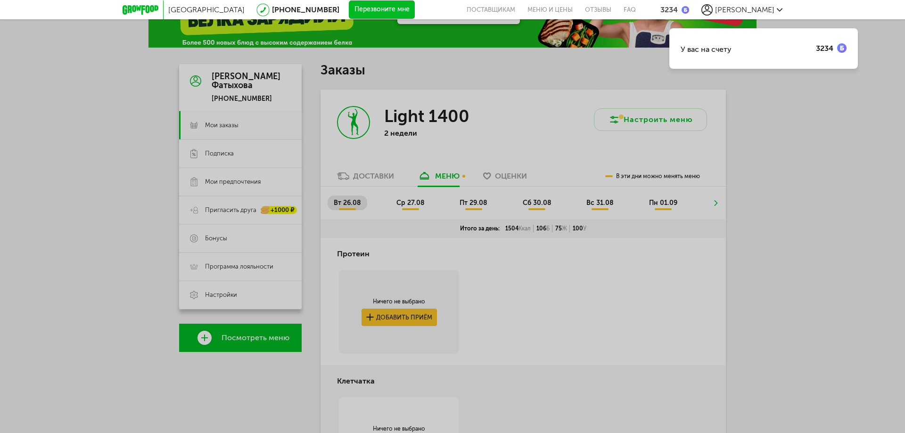
click at [836, 49] on div "3234" at bounding box center [831, 47] width 31 height 9
click at [723, 51] on div "У вас на счету" at bounding box center [705, 49] width 51 height 9
click at [844, 48] on img at bounding box center [841, 47] width 9 height 9
click at [689, 9] on img at bounding box center [685, 10] width 8 height 8
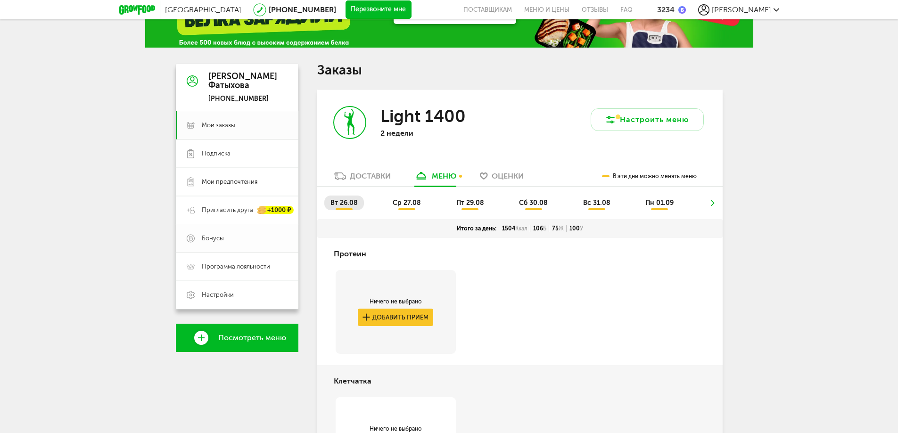
click at [212, 238] on span "Бонусы" at bounding box center [213, 238] width 22 height 8
